Goal: Task Accomplishment & Management: Complete application form

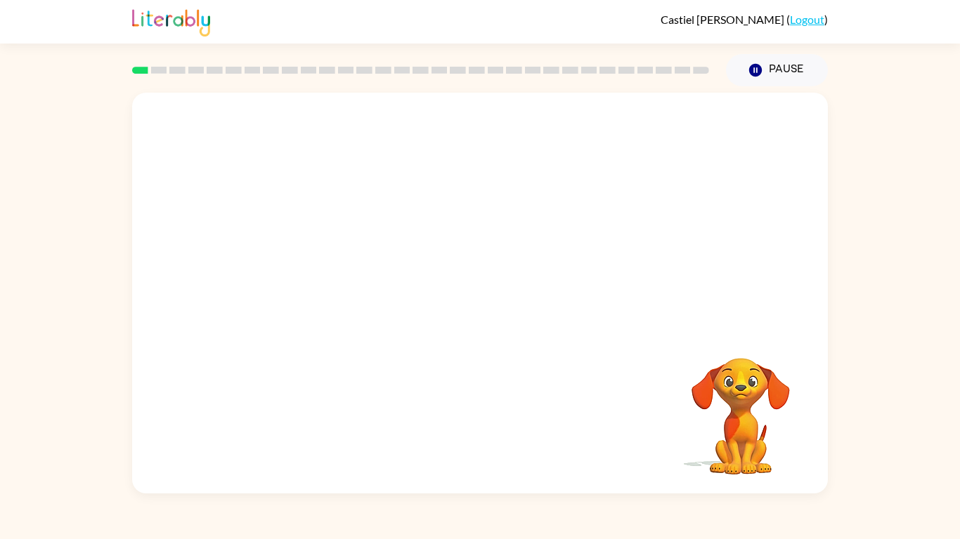
click at [523, 289] on div at bounding box center [479, 211] width 695 height 236
click at [613, 434] on div "Your browser must support playing .mp4 files to use Literably. Please try using…" at bounding box center [479, 293] width 695 height 401
drag, startPoint x: 685, startPoint y: 450, endPoint x: 765, endPoint y: 433, distance: 81.8
click at [765, 433] on video "Your browser must support playing .mp4 files to use Literably. Please try using…" at bounding box center [740, 406] width 140 height 140
drag, startPoint x: 765, startPoint y: 433, endPoint x: 658, endPoint y: 318, distance: 156.6
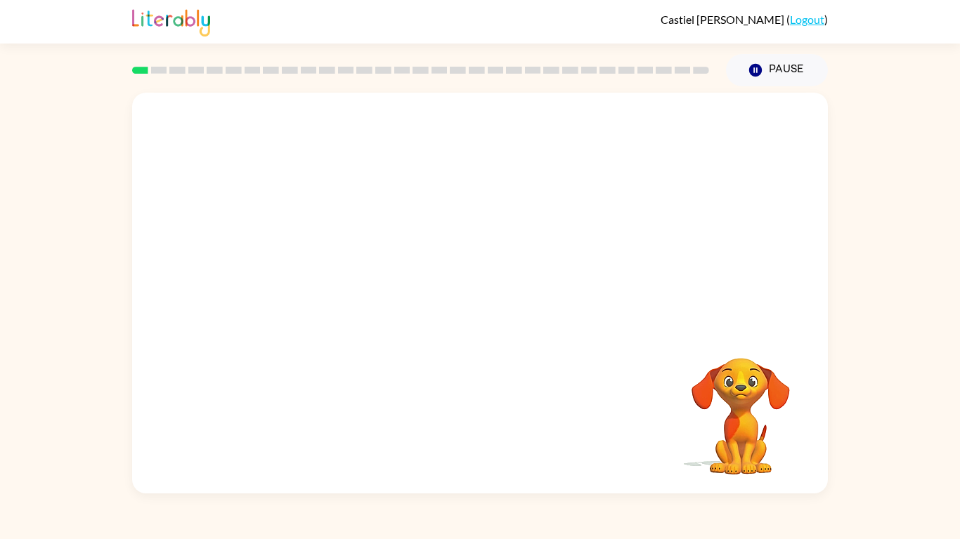
click at [658, 318] on div "Your browser must support playing .mp4 files to use Literably. Please try using…" at bounding box center [479, 293] width 695 height 401
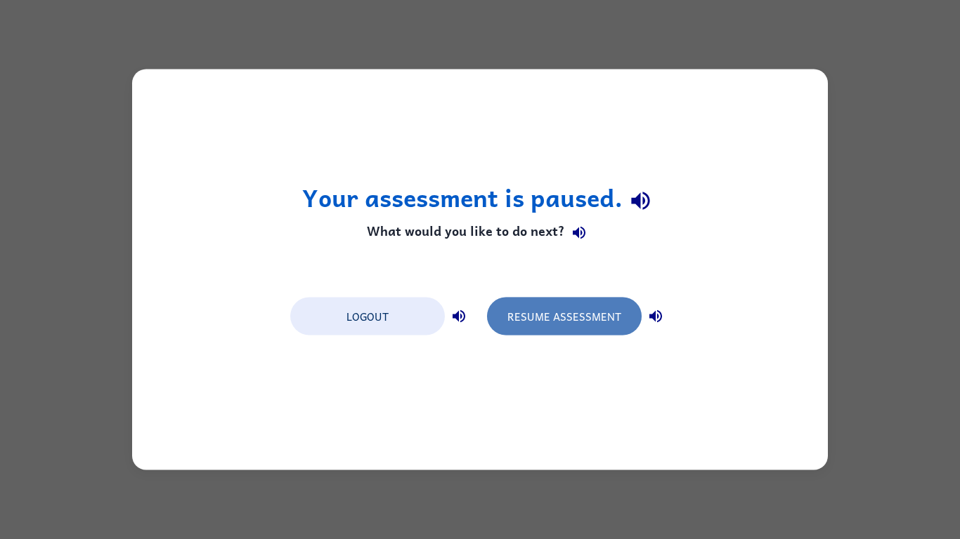
drag, startPoint x: 622, startPoint y: 324, endPoint x: 615, endPoint y: 325, distance: 7.2
click at [615, 325] on button "Resume Assessment" at bounding box center [564, 317] width 155 height 38
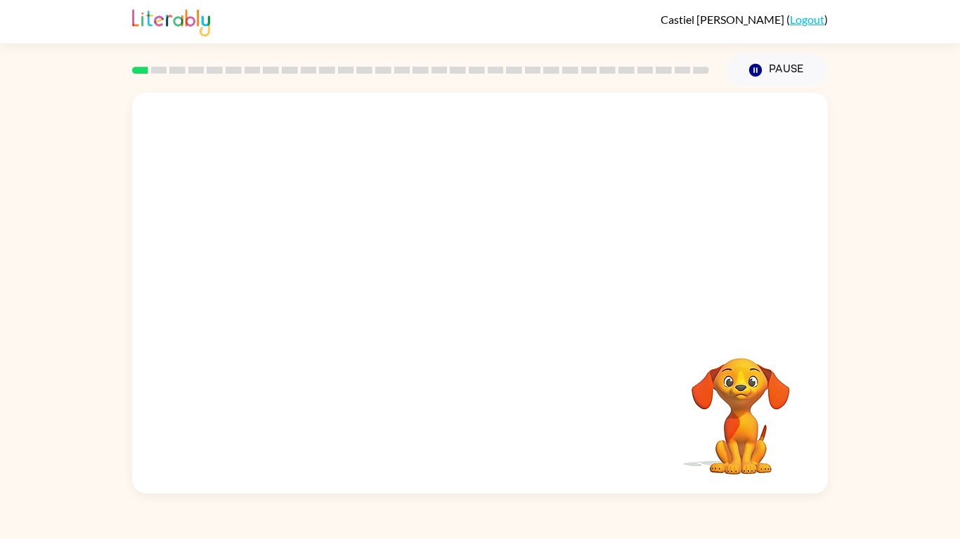
click at [705, 172] on div at bounding box center [479, 211] width 695 height 236
click at [402, 143] on video "Your browser must support playing .mp4 files to use Literably. Please try using…" at bounding box center [479, 211] width 695 height 236
click at [403, 136] on video "Your browser must support playing .mp4 files to use Literably. Please try using…" at bounding box center [479, 211] width 695 height 236
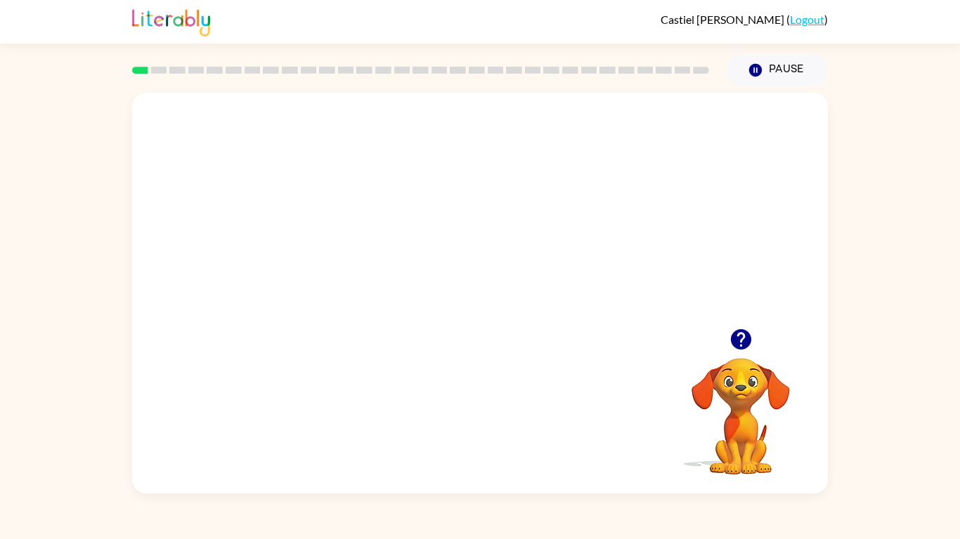
drag, startPoint x: 440, startPoint y: 247, endPoint x: 839, endPoint y: 539, distance: 494.5
click at [839, 539] on div "Castiel Larkin ( Logout ) Pause Pause Your browser must support playing .mp4 fi…" at bounding box center [480, 269] width 960 height 539
click at [501, 296] on button "button" at bounding box center [480, 300] width 90 height 51
click at [349, 148] on div at bounding box center [479, 211] width 695 height 236
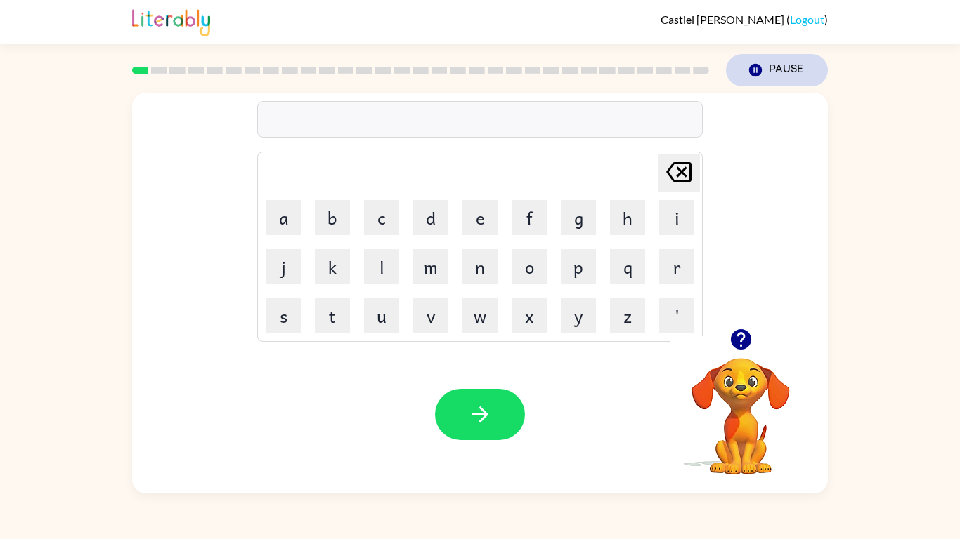
click at [796, 66] on button "Pause Pause" at bounding box center [777, 70] width 102 height 32
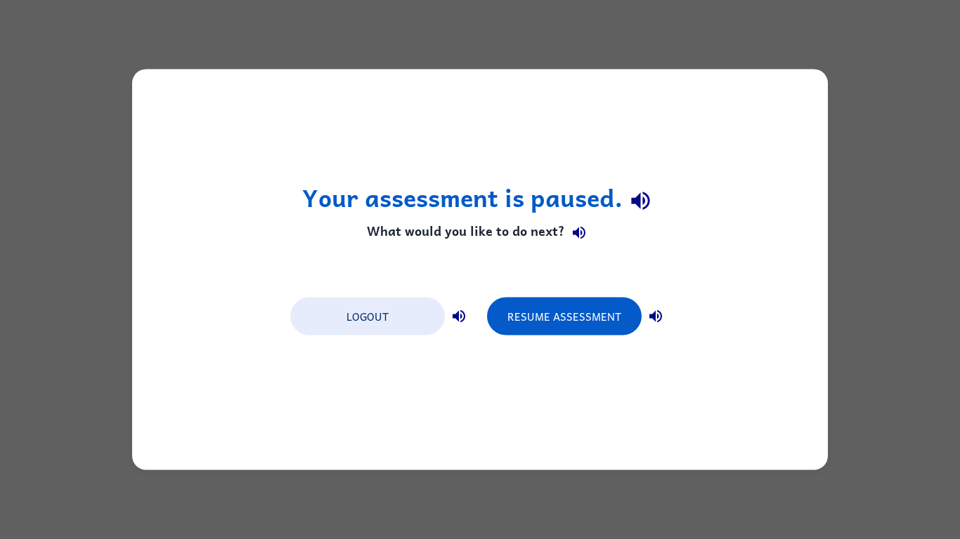
drag, startPoint x: 414, startPoint y: 305, endPoint x: 278, endPoint y: 215, distance: 162.7
click at [278, 215] on div "Your assessment is paused. What would you like to do next? Logout Resume Assess…" at bounding box center [479, 270] width 695 height 401
click at [433, 343] on div "Your assessment is paused. What would you like to do next? Logout Resume Assess…" at bounding box center [479, 270] width 695 height 401
click at [422, 341] on div "Logout Resume Assessment" at bounding box center [479, 315] width 393 height 53
click at [419, 339] on div "Logout Resume Assessment" at bounding box center [479, 315] width 393 height 53
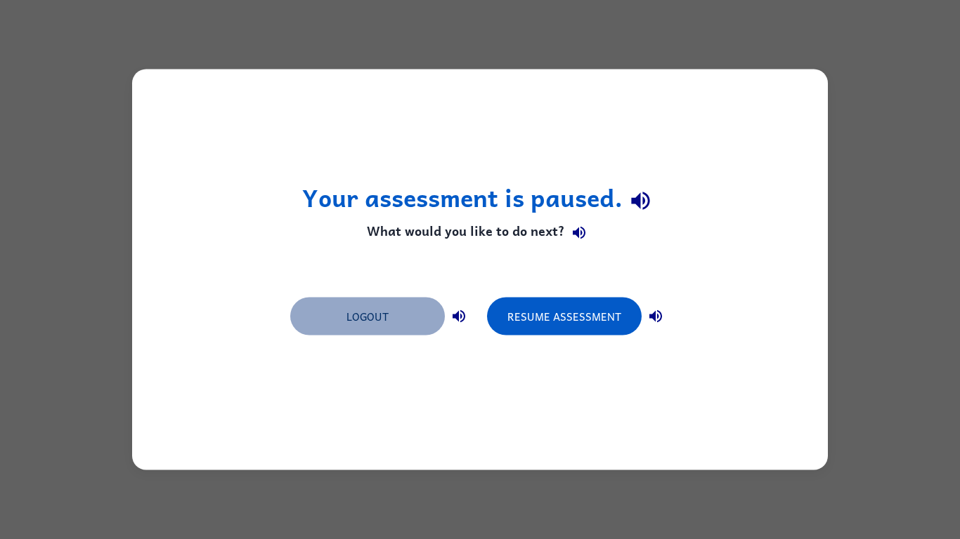
click at [389, 307] on button "Logout" at bounding box center [367, 317] width 155 height 38
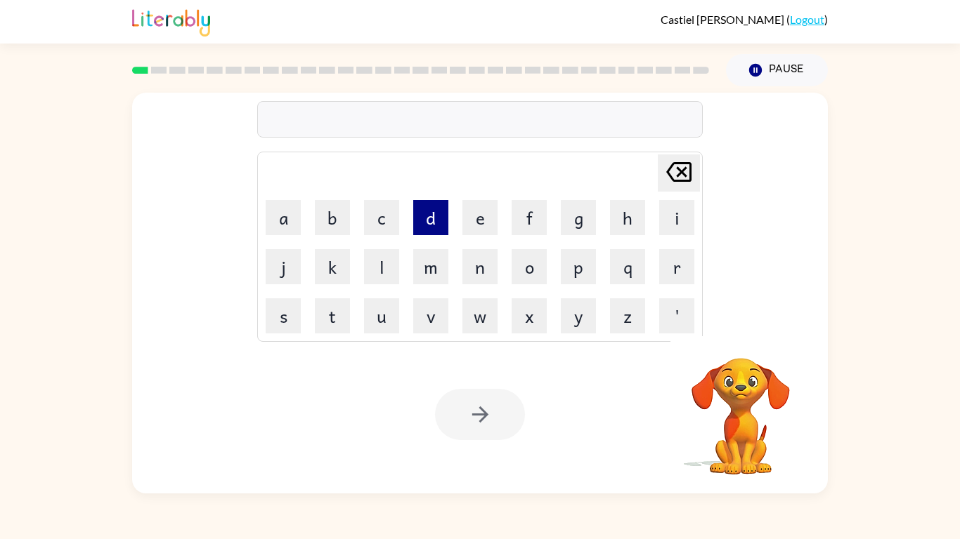
click at [426, 214] on button "d" at bounding box center [430, 217] width 35 height 35
click at [548, 270] on td "o" at bounding box center [529, 267] width 48 height 48
click at [542, 269] on button "o" at bounding box center [528, 266] width 35 height 35
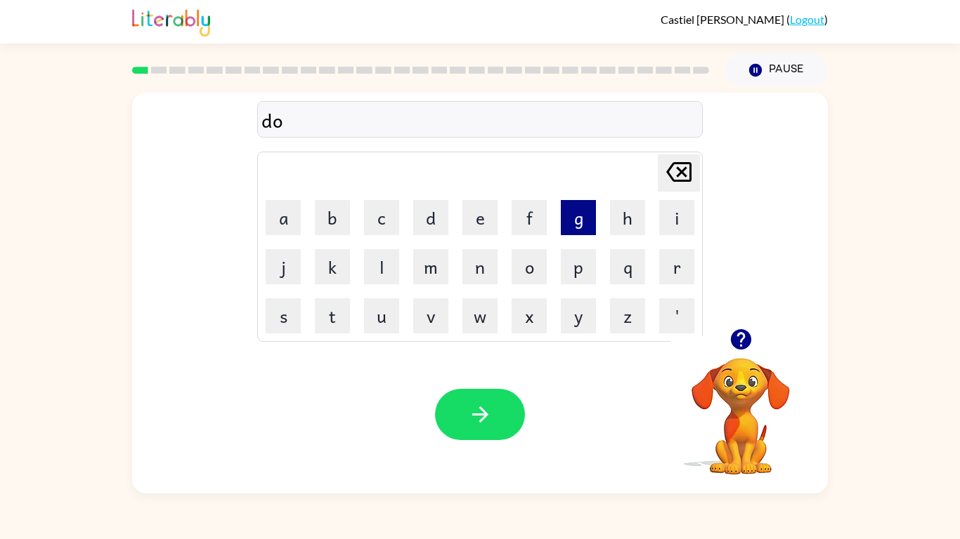
click at [570, 228] on button "g" at bounding box center [578, 217] width 35 height 35
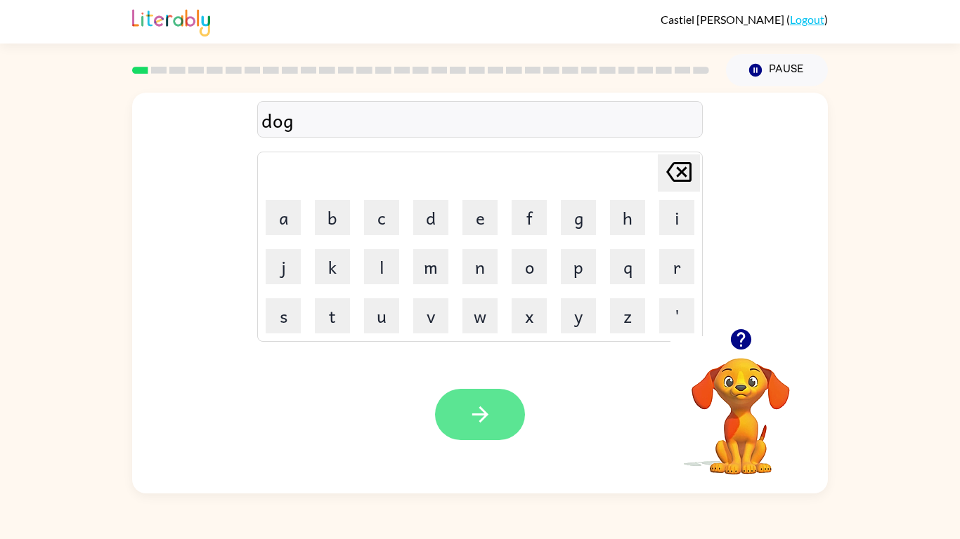
click at [506, 419] on button "button" at bounding box center [480, 414] width 90 height 51
click at [506, 419] on div at bounding box center [480, 414] width 90 height 51
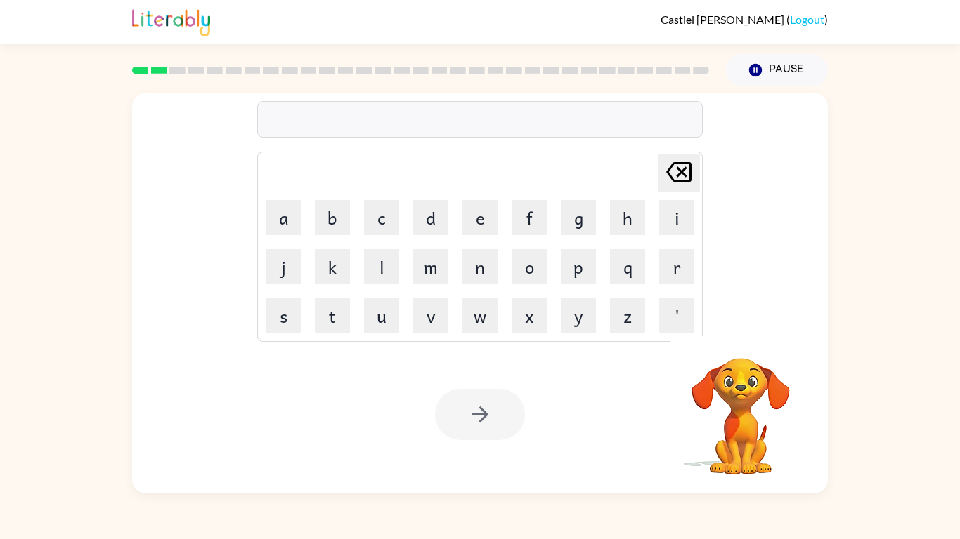
click at [504, 421] on div at bounding box center [480, 414] width 90 height 51
click at [742, 346] on icon "button" at bounding box center [740, 339] width 20 height 20
click at [374, 237] on td "c" at bounding box center [382, 218] width 48 height 48
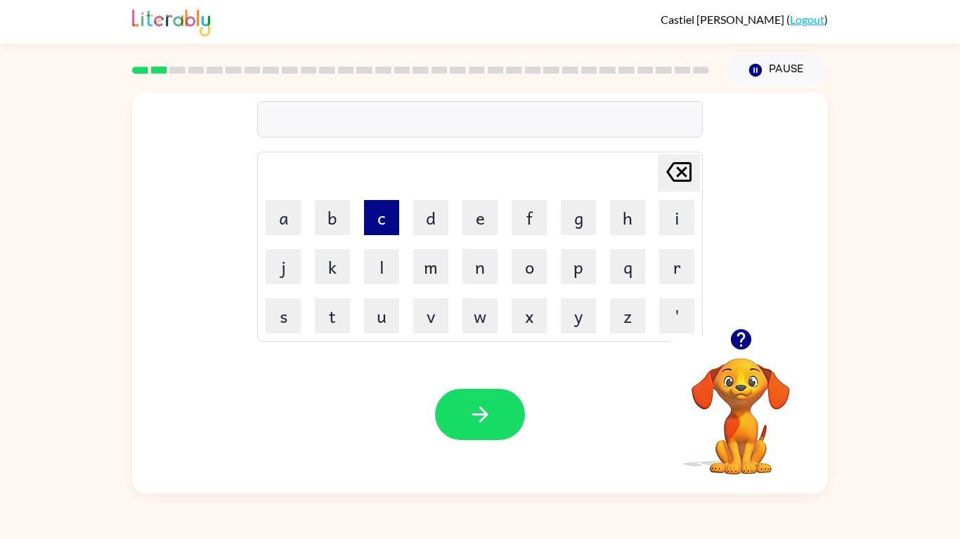
click at [388, 214] on button "c" at bounding box center [381, 217] width 35 height 35
click at [530, 265] on button "o" at bounding box center [528, 266] width 35 height 35
click at [381, 335] on td "u" at bounding box center [382, 316] width 48 height 48
click at [376, 327] on button "u" at bounding box center [381, 316] width 35 height 35
click at [477, 271] on button "n" at bounding box center [479, 266] width 35 height 35
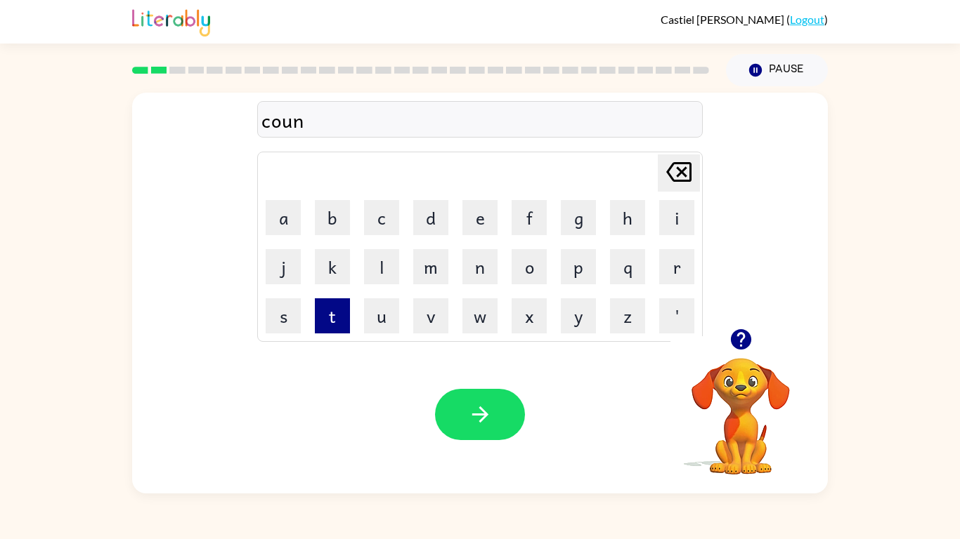
click at [342, 315] on button "t" at bounding box center [332, 316] width 35 height 35
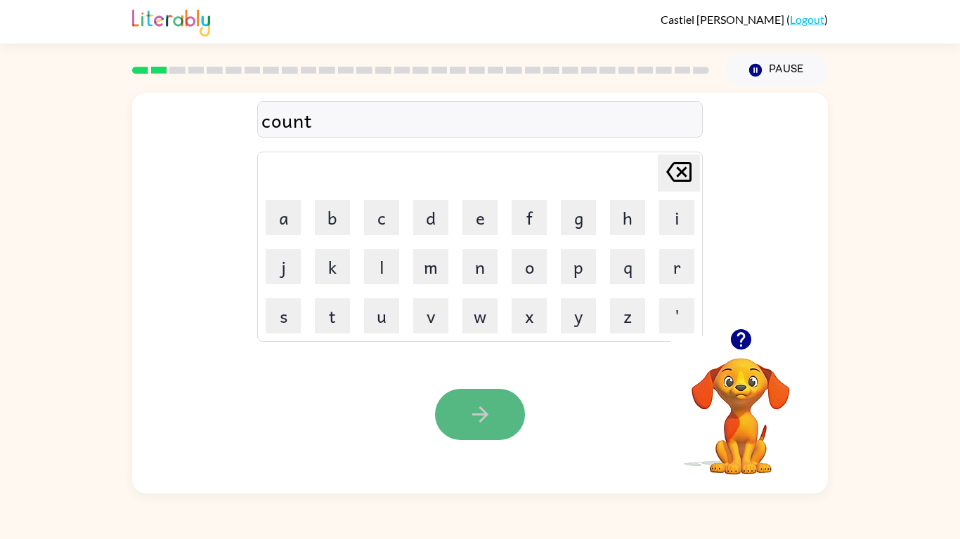
click at [506, 403] on button "button" at bounding box center [480, 414] width 90 height 51
click at [506, 403] on div at bounding box center [480, 414] width 90 height 51
click at [613, 114] on div at bounding box center [479, 119] width 445 height 37
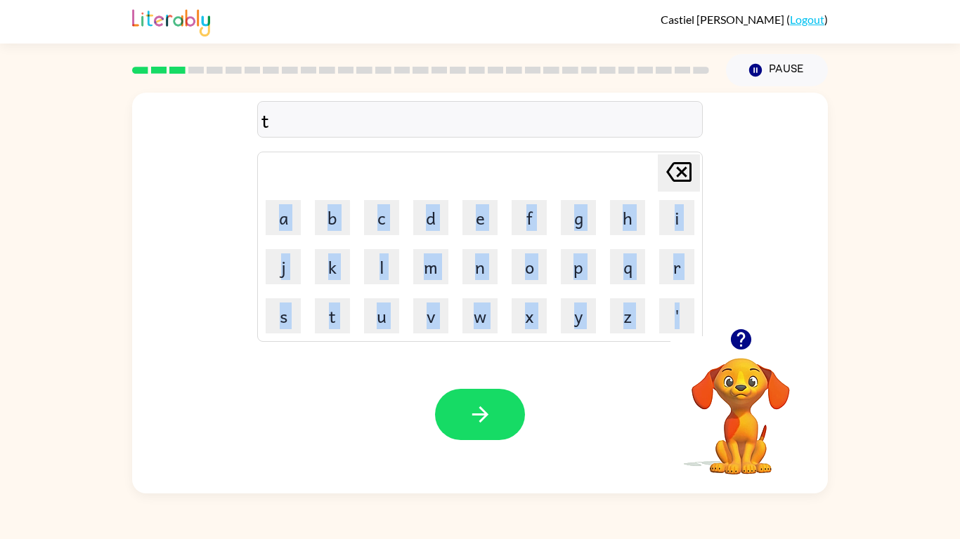
click at [613, 114] on div "t" at bounding box center [479, 120] width 437 height 30
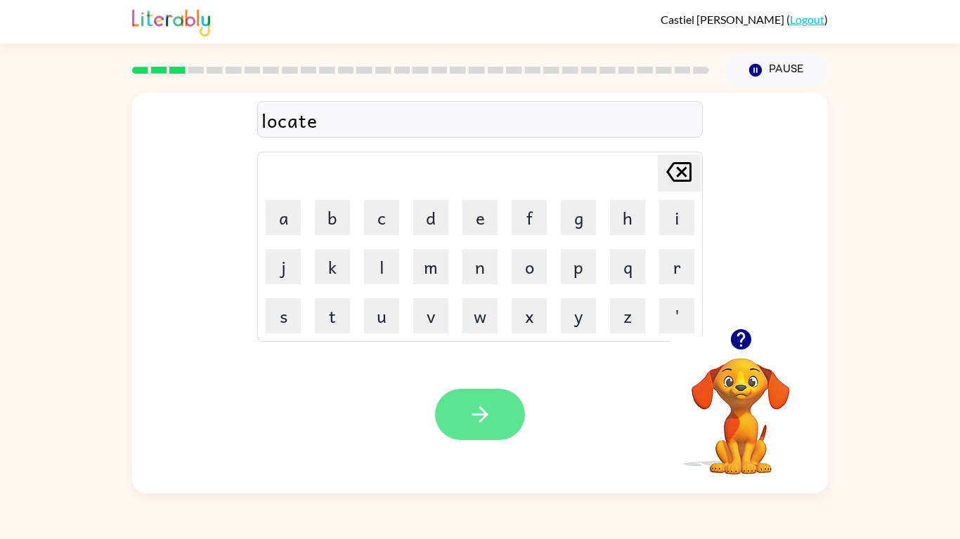
click at [497, 398] on button "button" at bounding box center [480, 414] width 90 height 51
click at [481, 430] on button "button" at bounding box center [480, 414] width 90 height 51
click at [481, 430] on div at bounding box center [480, 414] width 90 height 51
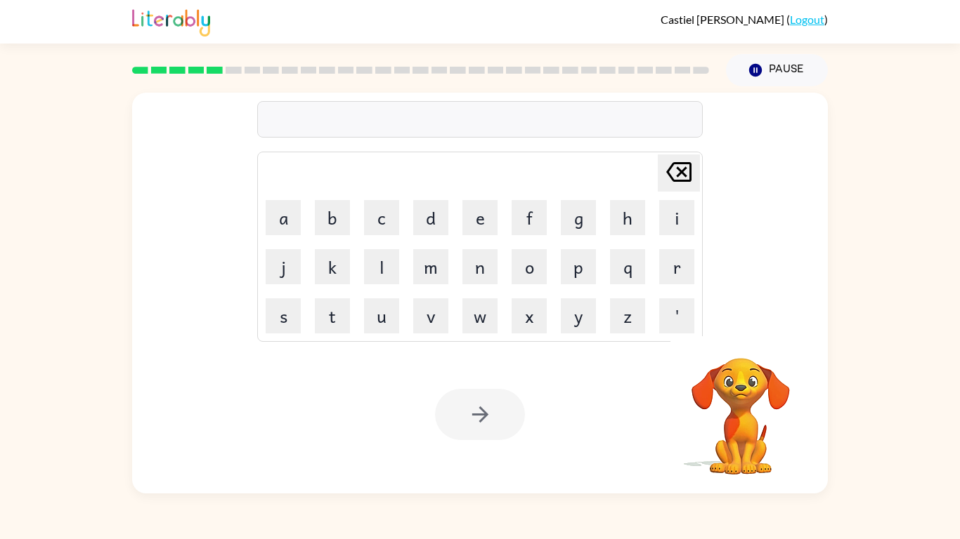
click at [481, 430] on div at bounding box center [480, 414] width 90 height 51
click at [537, 127] on div at bounding box center [479, 119] width 445 height 37
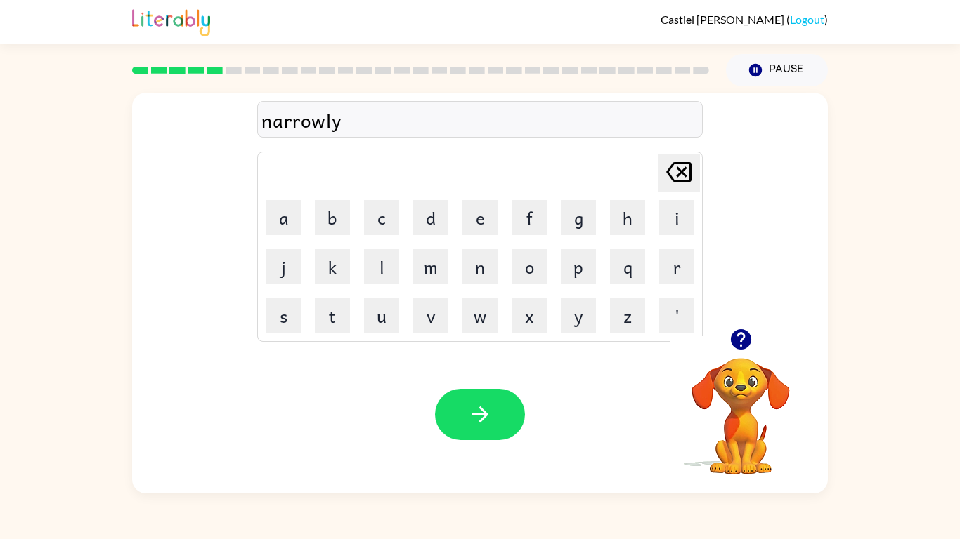
click at [294, 122] on div "narrowly" at bounding box center [479, 120] width 437 height 30
click at [300, 122] on div "narrowly" at bounding box center [479, 120] width 437 height 30
click at [459, 409] on button "button" at bounding box center [480, 414] width 90 height 51
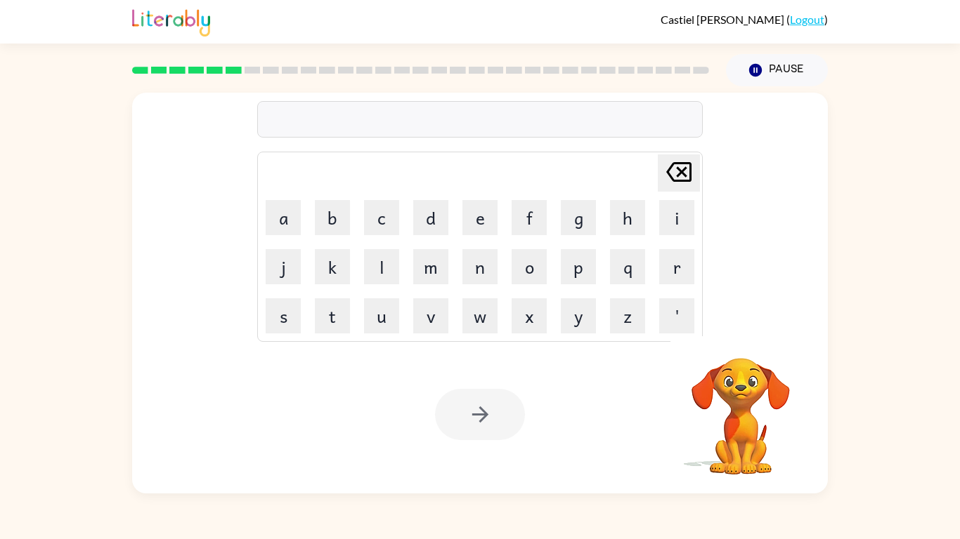
click at [466, 408] on div at bounding box center [480, 414] width 90 height 51
click at [731, 331] on icon "button" at bounding box center [740, 339] width 25 height 25
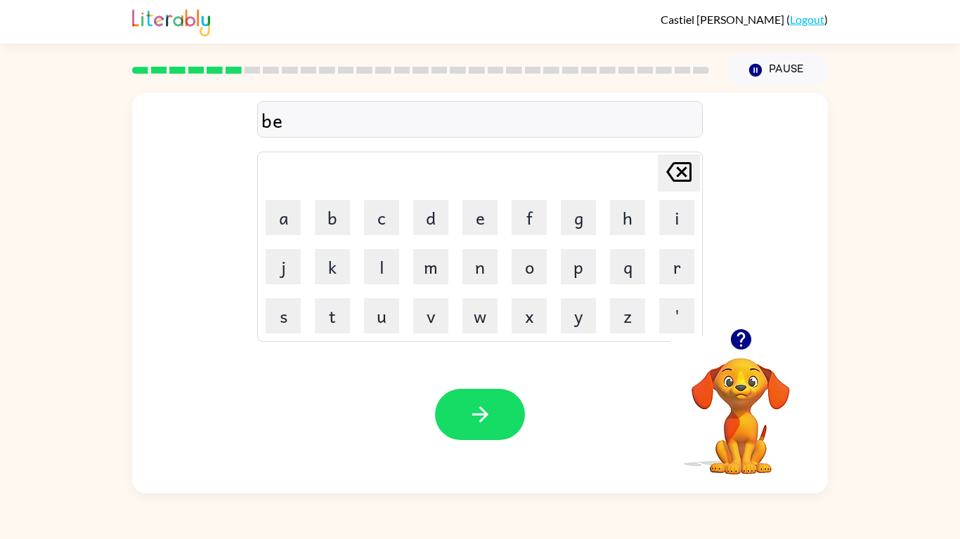
click at [714, 369] on video "Your browser must support playing .mp4 files to use Literably. Please try using…" at bounding box center [740, 406] width 140 height 140
click at [470, 120] on div "be" at bounding box center [479, 120] width 437 height 30
click at [490, 449] on div "Your browser must support playing .mp4 files to use Literably. Please try using…" at bounding box center [479, 415] width 695 height 158
click at [489, 440] on div at bounding box center [480, 414] width 90 height 51
click at [481, 417] on icon "button" at bounding box center [480, 414] width 25 height 25
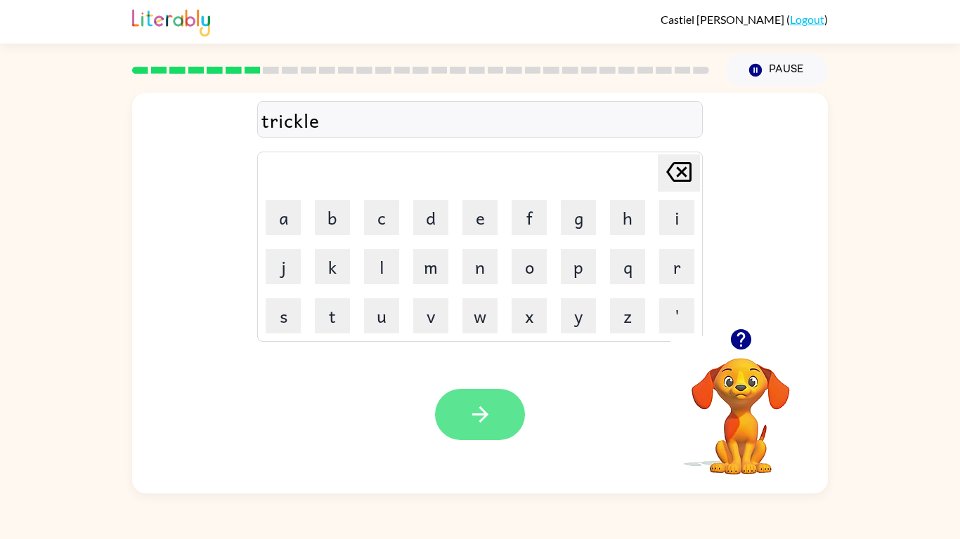
click at [487, 437] on button "button" at bounding box center [480, 414] width 90 height 51
click at [452, 215] on td "d" at bounding box center [431, 218] width 48 height 48
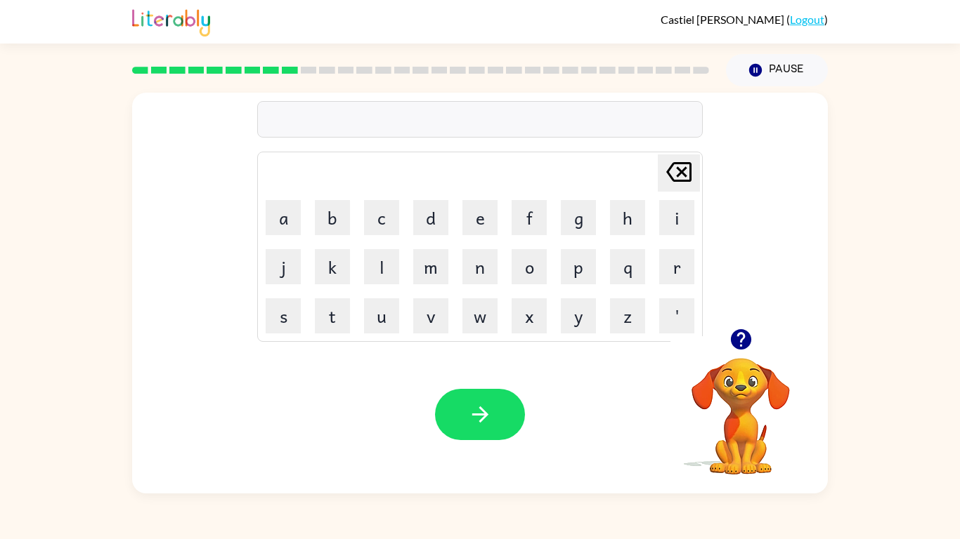
click at [754, 340] on button "button" at bounding box center [741, 340] width 36 height 36
click at [735, 312] on div "nimi Delete Delete last character input a b c d e f g h i j k l m n o p q r s t…" at bounding box center [479, 211] width 695 height 236
click at [483, 414] on icon "button" at bounding box center [479, 415] width 16 height 16
click at [483, 414] on div at bounding box center [480, 414] width 90 height 51
click at [492, 452] on div "Your browser must support playing .mp4 files to use Literably. Please try using…" at bounding box center [479, 415] width 695 height 158
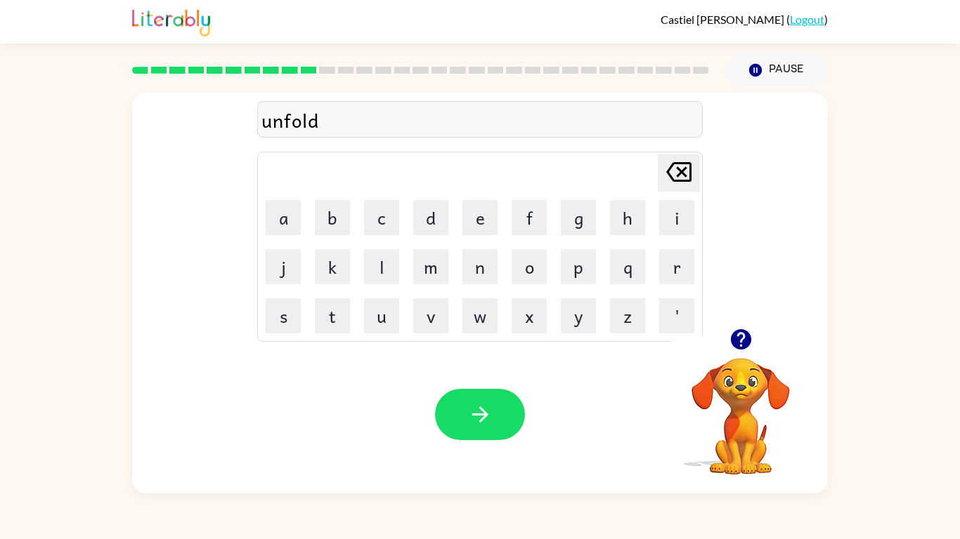
click at [481, 441] on div "Your browser must support playing .mp4 files to use Literably. Please try using…" at bounding box center [479, 415] width 695 height 158
click at [491, 407] on icon "button" at bounding box center [480, 414] width 25 height 25
click at [491, 407] on div at bounding box center [480, 414] width 90 height 51
click at [469, 411] on icon "button" at bounding box center [480, 414] width 25 height 25
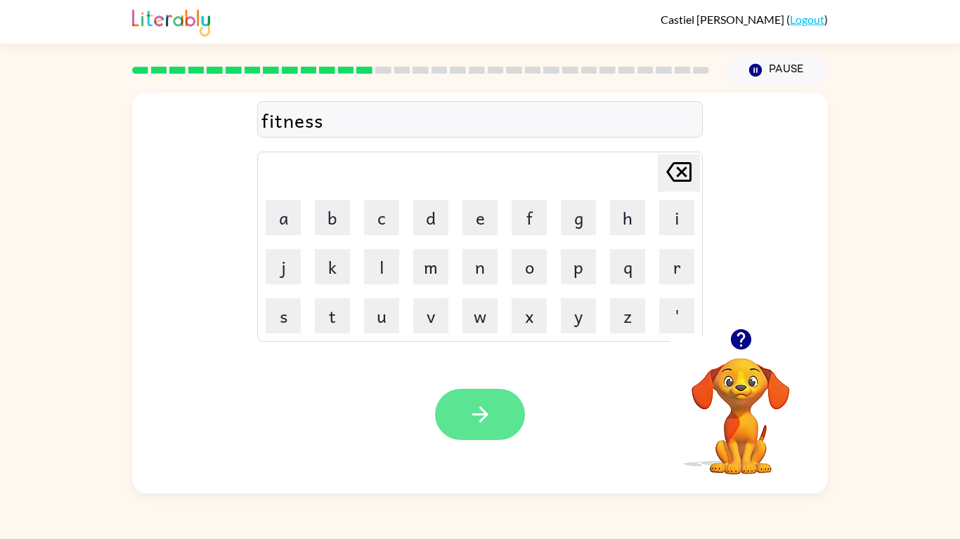
click at [493, 400] on button "button" at bounding box center [480, 414] width 90 height 51
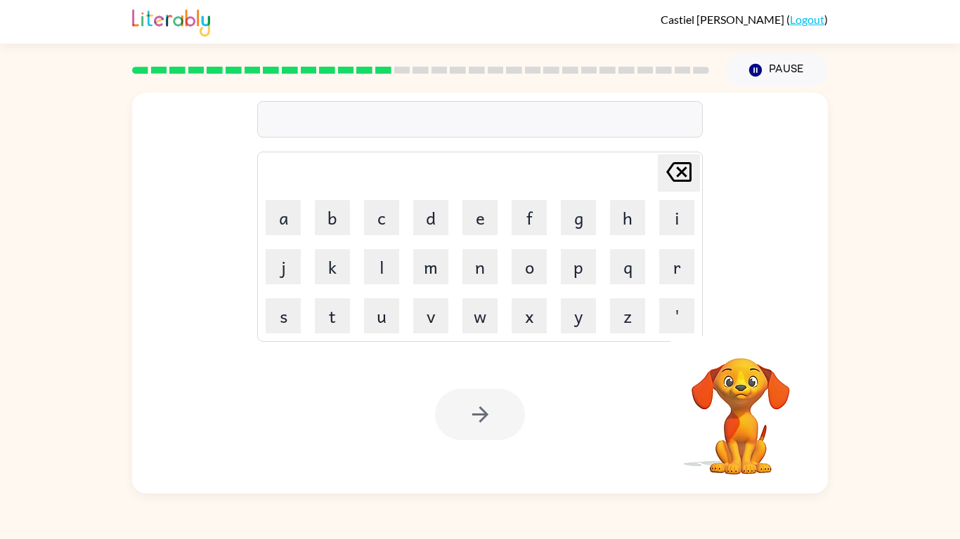
click at [490, 398] on div at bounding box center [480, 414] width 90 height 51
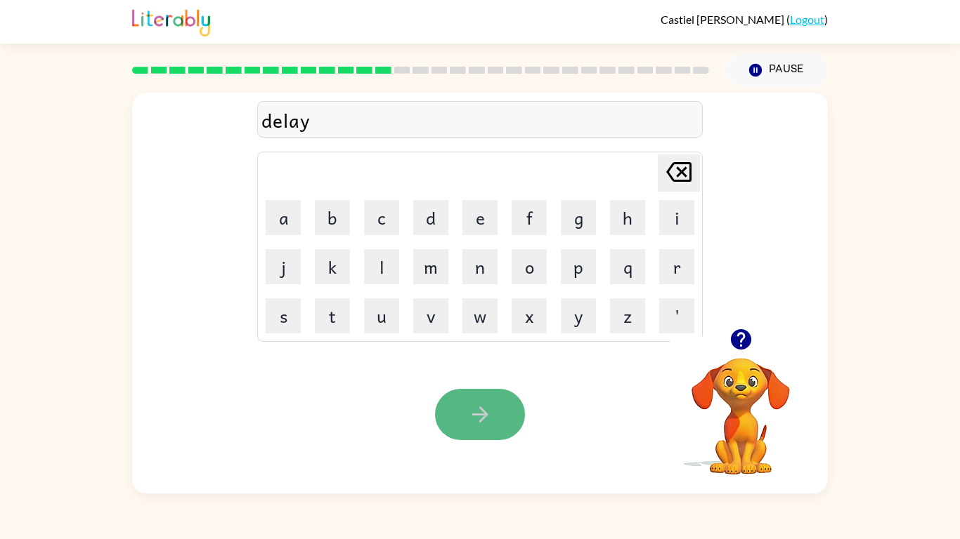
click at [462, 429] on button "button" at bounding box center [480, 414] width 90 height 51
click at [462, 429] on div at bounding box center [480, 414] width 90 height 51
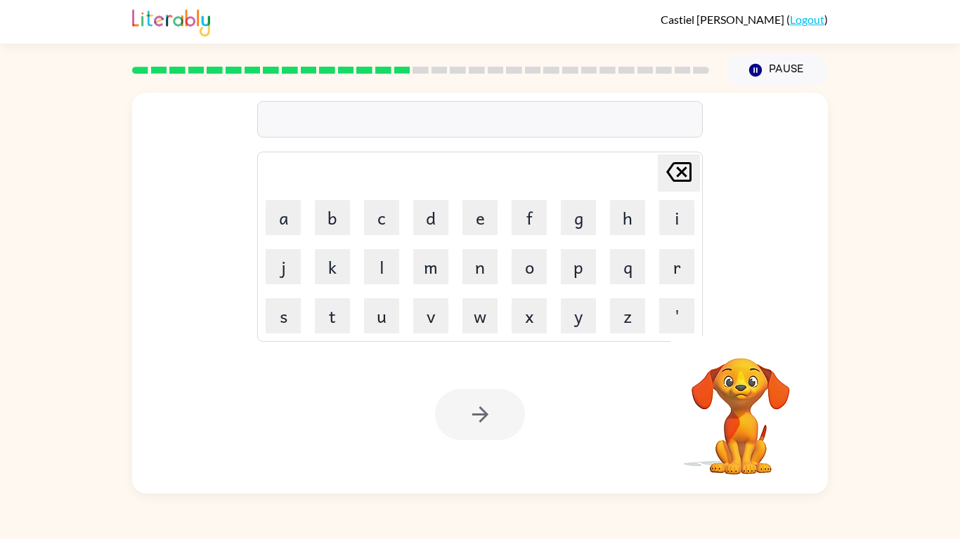
click at [462, 429] on div at bounding box center [480, 414] width 90 height 51
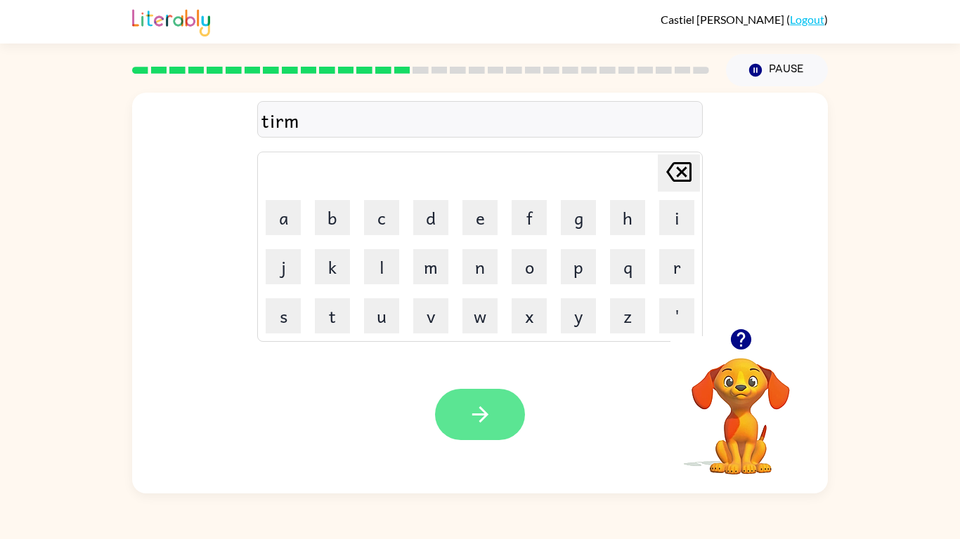
click at [457, 435] on button "button" at bounding box center [480, 414] width 90 height 51
click at [457, 435] on div at bounding box center [480, 414] width 90 height 51
click at [470, 398] on button "button" at bounding box center [480, 414] width 90 height 51
click at [470, 398] on div at bounding box center [480, 414] width 90 height 51
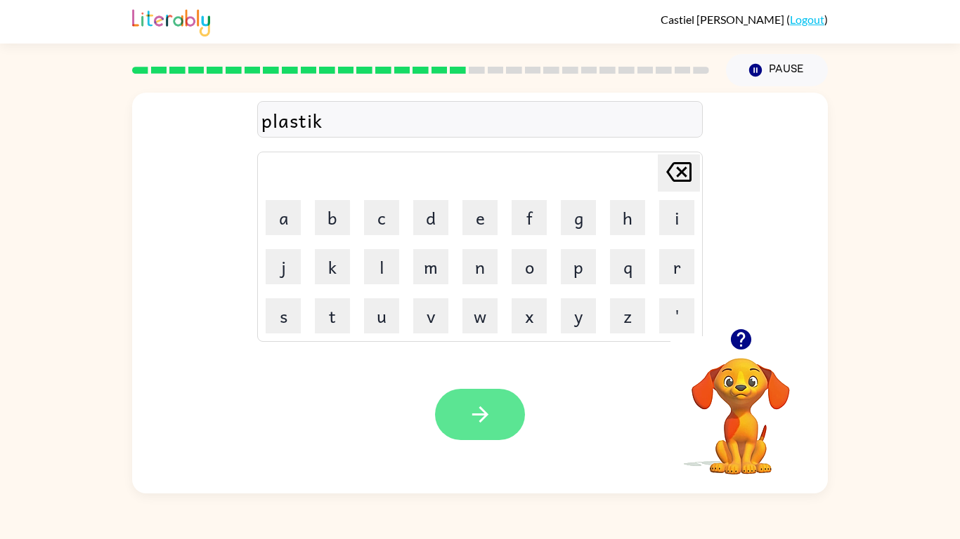
click at [482, 412] on icon "button" at bounding box center [480, 414] width 25 height 25
click at [483, 413] on div at bounding box center [480, 414] width 90 height 51
click at [533, 117] on div "displayu" at bounding box center [479, 120] width 437 height 30
click at [442, 424] on button "button" at bounding box center [480, 414] width 90 height 51
click at [506, 412] on button "button" at bounding box center [480, 414] width 90 height 51
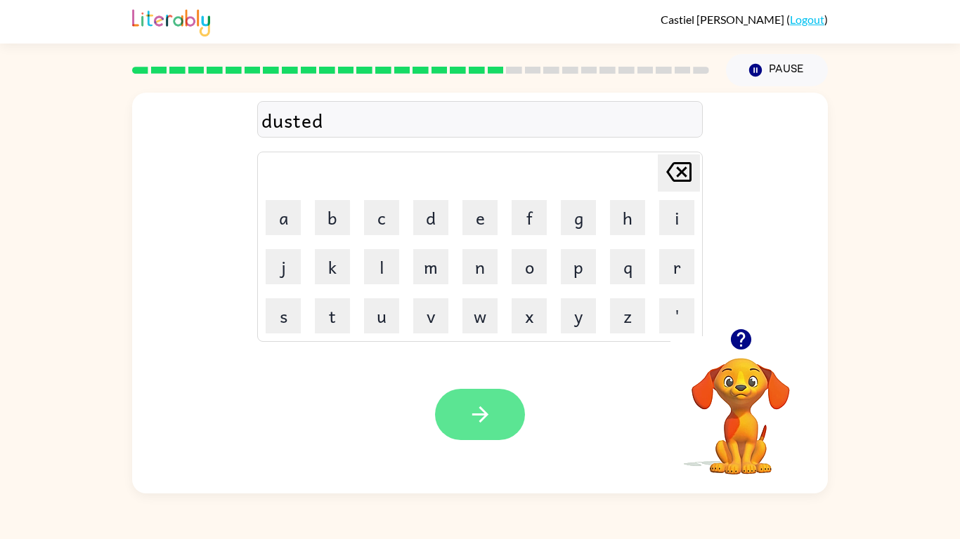
click at [506, 412] on div at bounding box center [480, 414] width 90 height 51
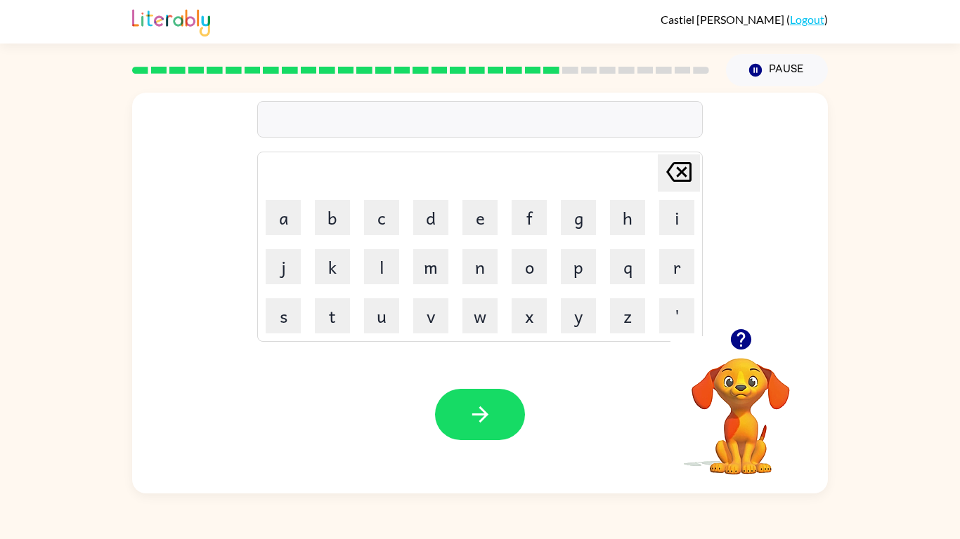
click at [387, 125] on div at bounding box center [479, 119] width 445 height 37
click at [740, 331] on icon "button" at bounding box center [740, 339] width 20 height 20
click at [621, 313] on button "z" at bounding box center [627, 316] width 35 height 35
click at [444, 126] on div "z" at bounding box center [479, 120] width 437 height 30
click at [481, 401] on button "button" at bounding box center [480, 414] width 90 height 51
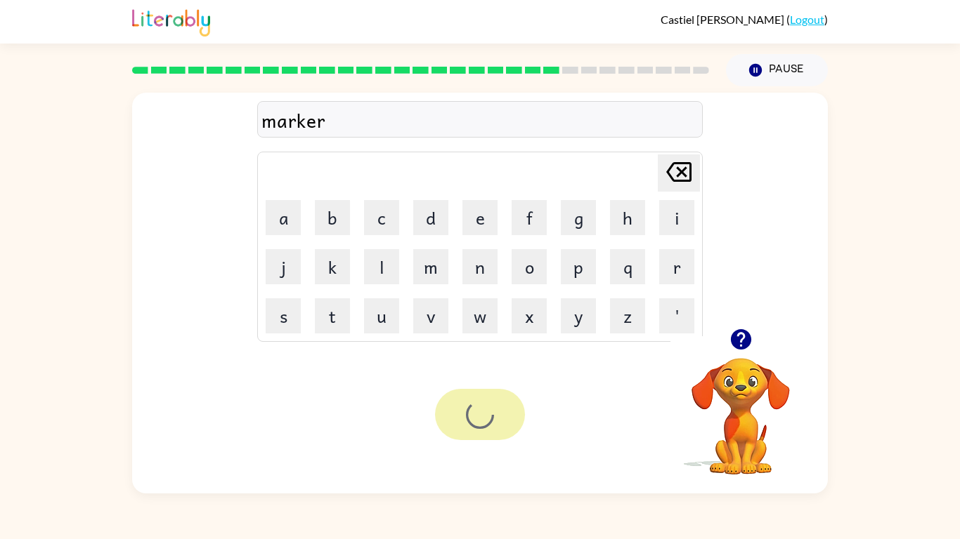
click at [481, 401] on div at bounding box center [480, 414] width 90 height 51
click at [495, 433] on button "button" at bounding box center [480, 414] width 90 height 51
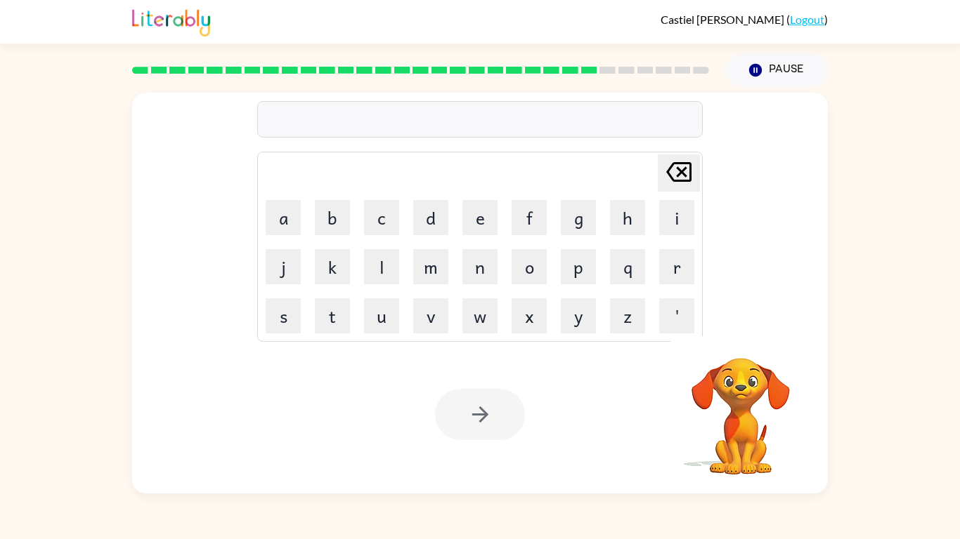
click at [495, 433] on div at bounding box center [480, 414] width 90 height 51
click at [511, 278] on button "o" at bounding box center [528, 266] width 35 height 35
type button "o"
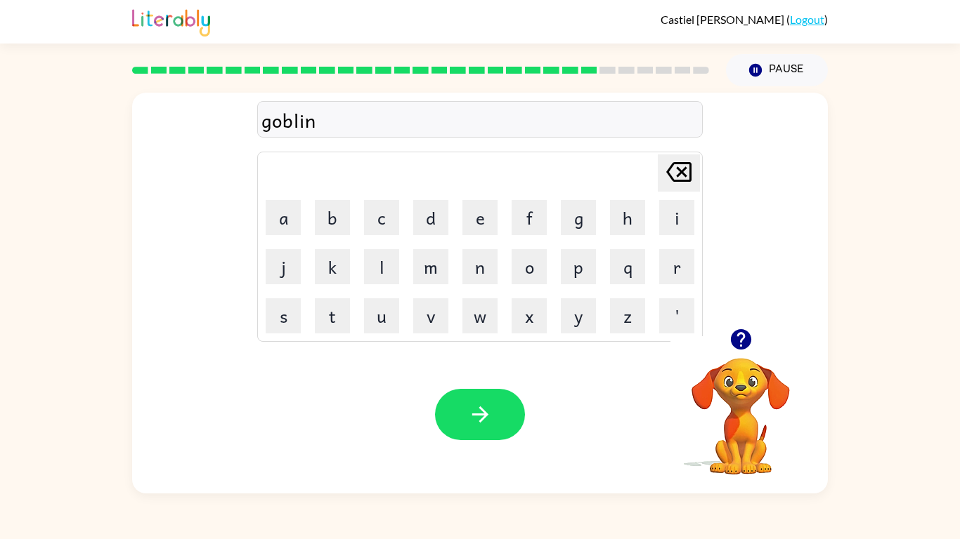
click at [476, 440] on div "Your browser must support playing .mp4 files to use Literably. Please try using…" at bounding box center [479, 415] width 695 height 158
click at [491, 381] on div "Your browser must support playing .mp4 files to use Literably. Please try using…" at bounding box center [479, 415] width 695 height 158
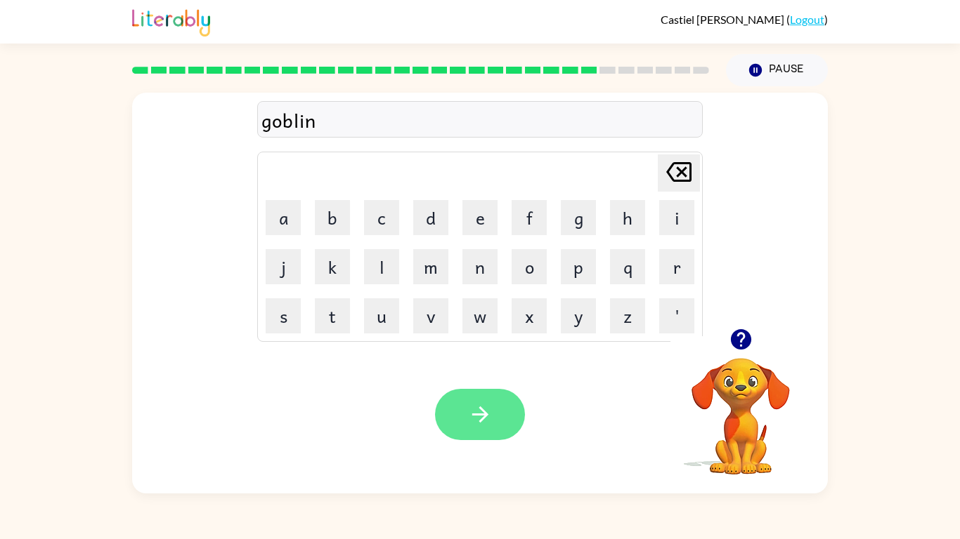
click at [512, 404] on button "button" at bounding box center [480, 414] width 90 height 51
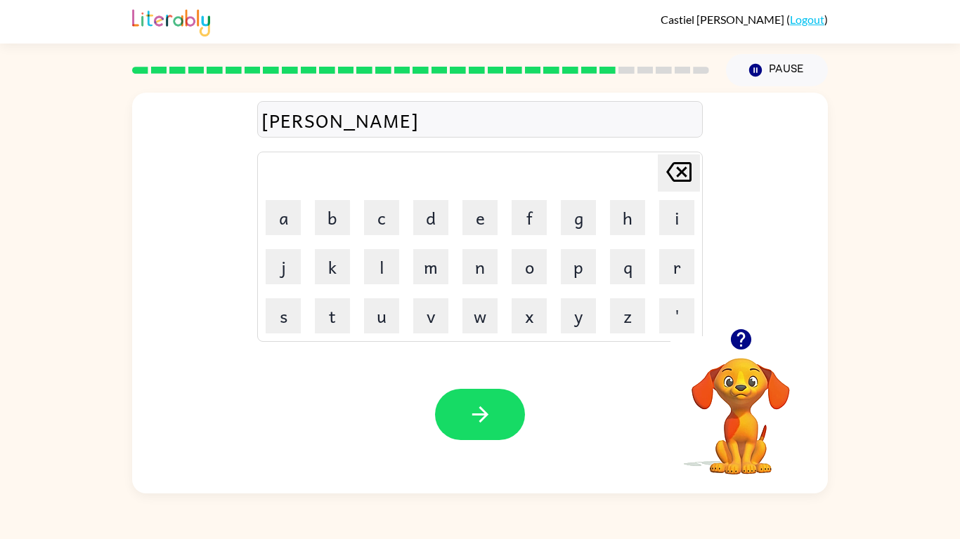
click at [379, 111] on div "[PERSON_NAME]" at bounding box center [479, 120] width 437 height 30
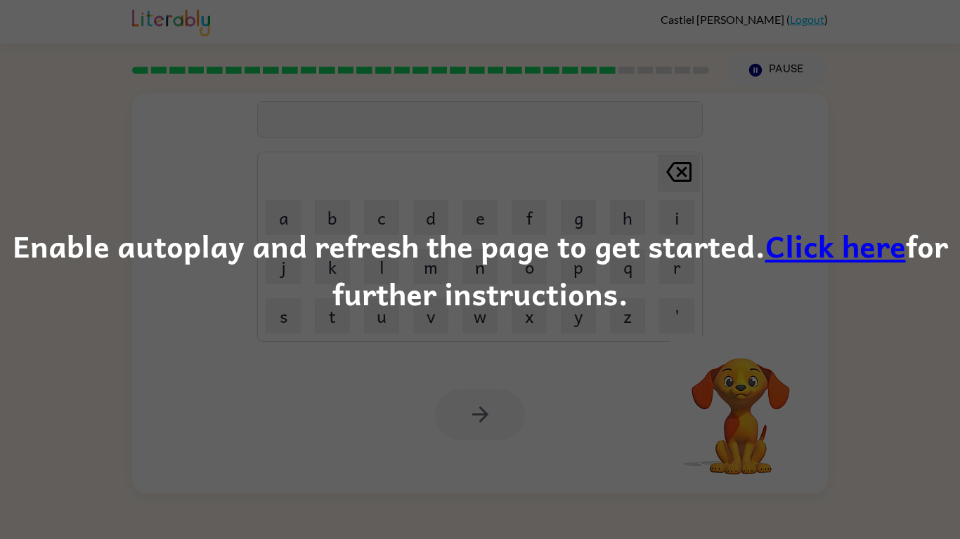
click at [839, 499] on div "Enable autoplay and refresh the page to get started. Click here for further ins…" at bounding box center [480, 269] width 960 height 539
click at [853, 327] on div "Enable autoplay and refresh the page to get started. Click here for further ins…" at bounding box center [480, 269] width 960 height 539
click at [811, 237] on link "Click here" at bounding box center [835, 245] width 140 height 47
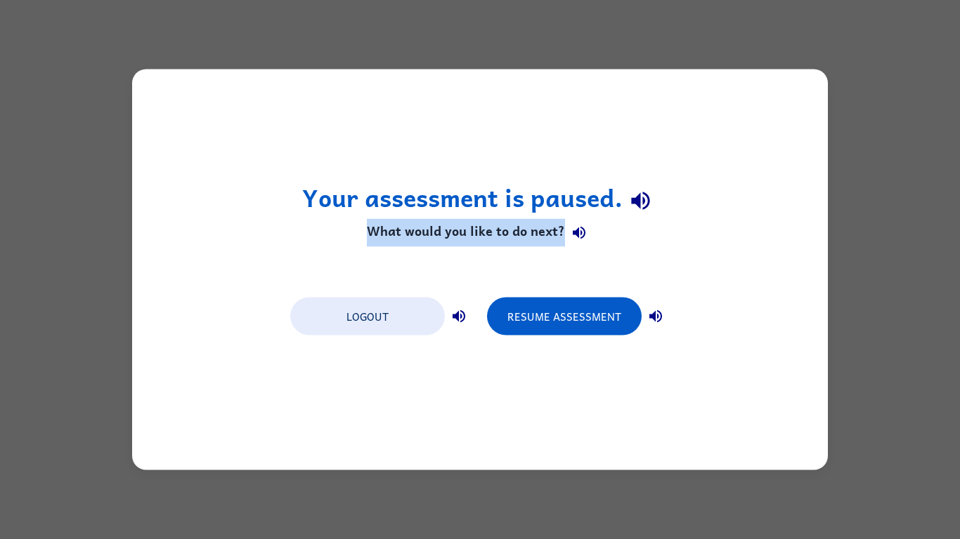
drag, startPoint x: 596, startPoint y: 276, endPoint x: 687, endPoint y: 202, distance: 117.4
click at [687, 202] on div "Your assessment is paused. What would you like to do next? Logout Resume Assess…" at bounding box center [479, 270] width 695 height 401
click at [617, 333] on button "Resume Assessment" at bounding box center [564, 317] width 155 height 38
